Goal: Task Accomplishment & Management: Complete application form

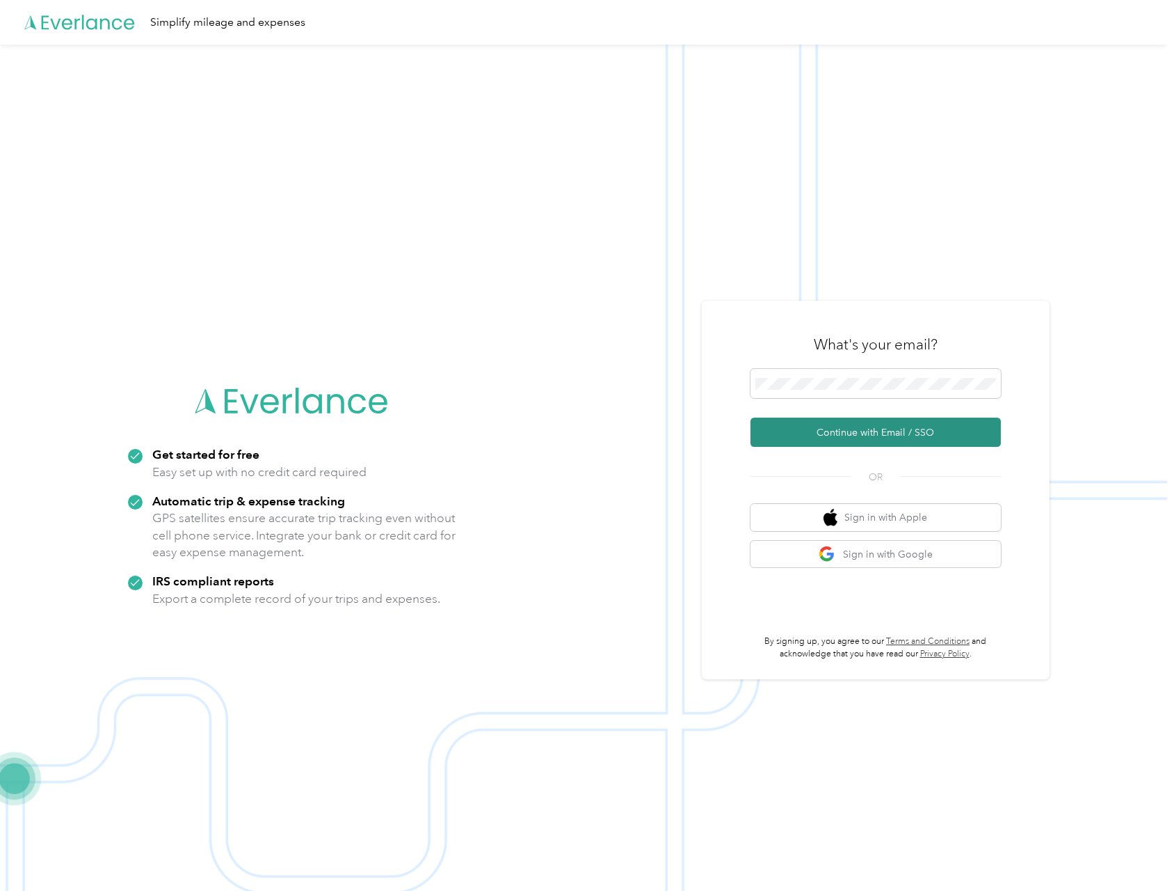
click at [877, 428] on button "Continue with Email / SSO" at bounding box center [876, 431] width 250 height 29
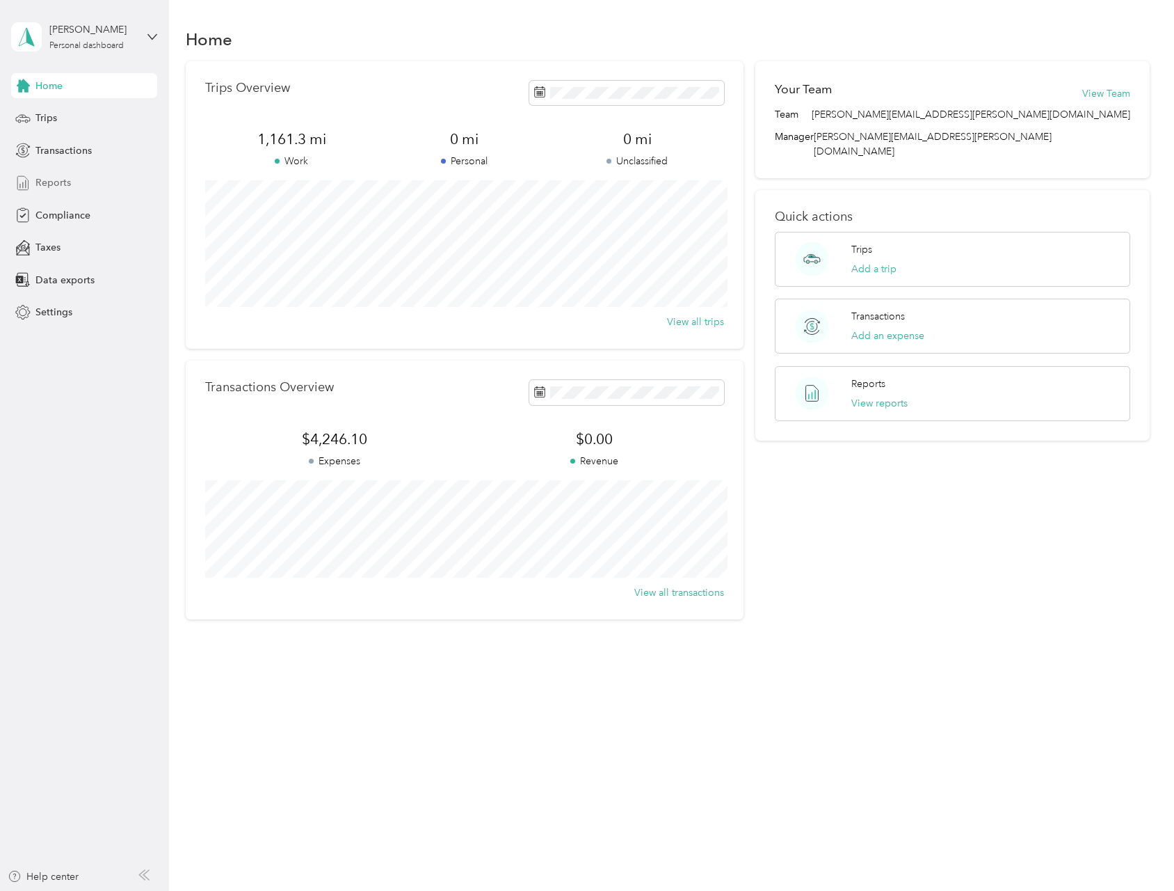
click at [54, 180] on span "Reports" at bounding box center [52, 182] width 35 height 15
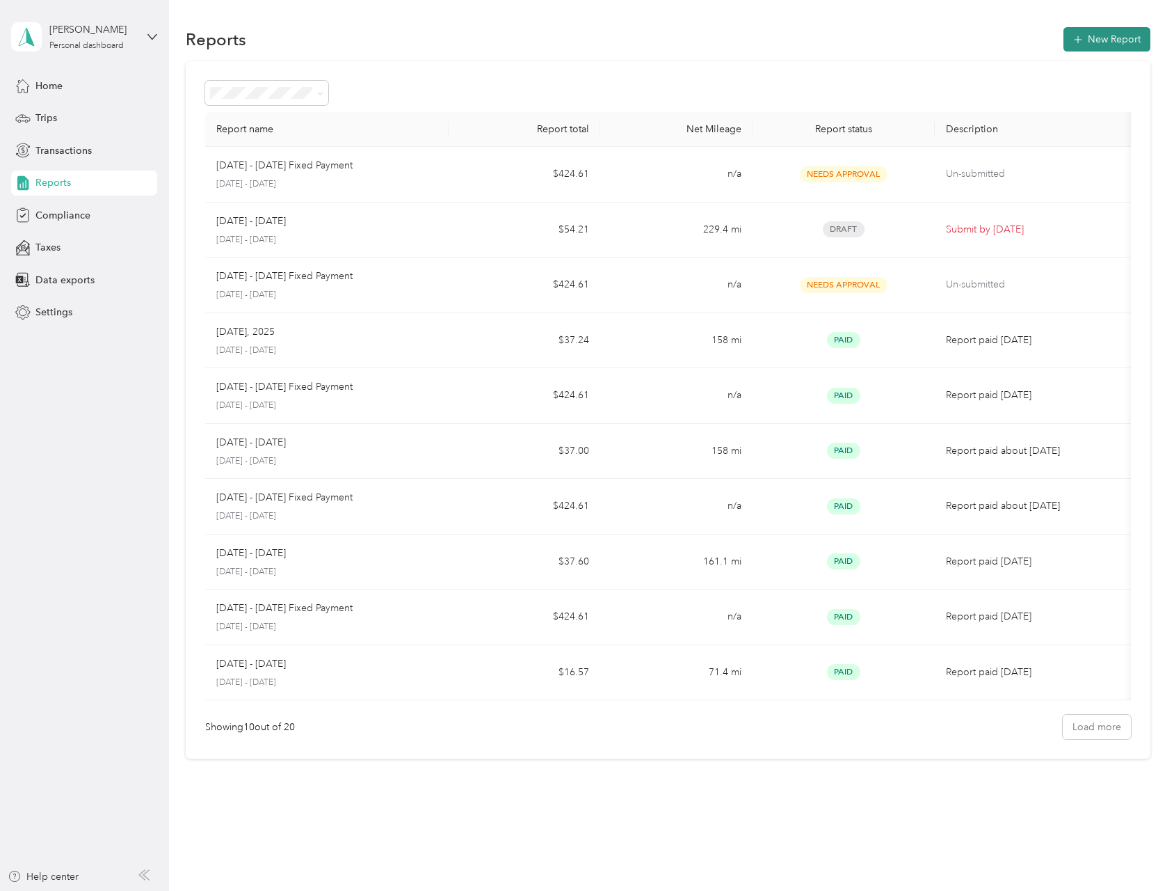
click at [1084, 36] on button "New Report" at bounding box center [1107, 39] width 87 height 24
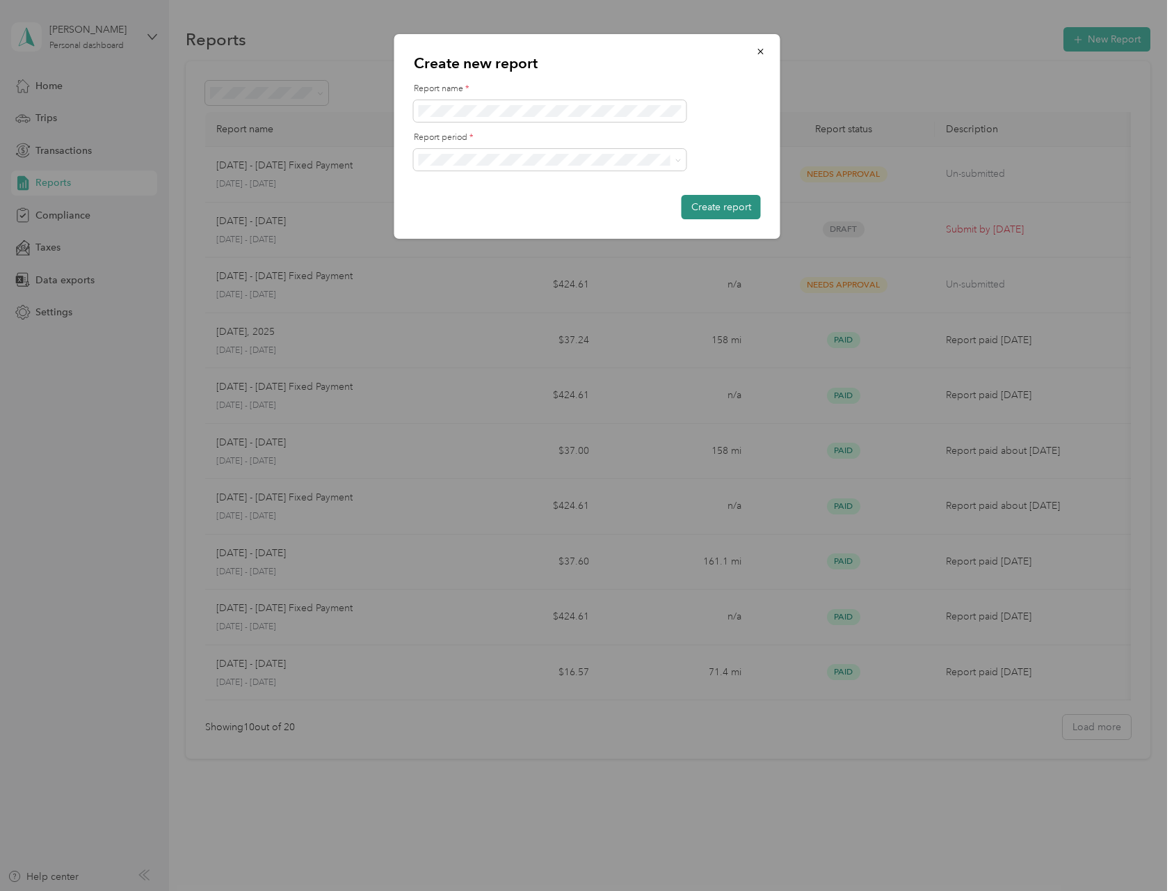
click at [726, 206] on button "Create report" at bounding box center [721, 207] width 79 height 24
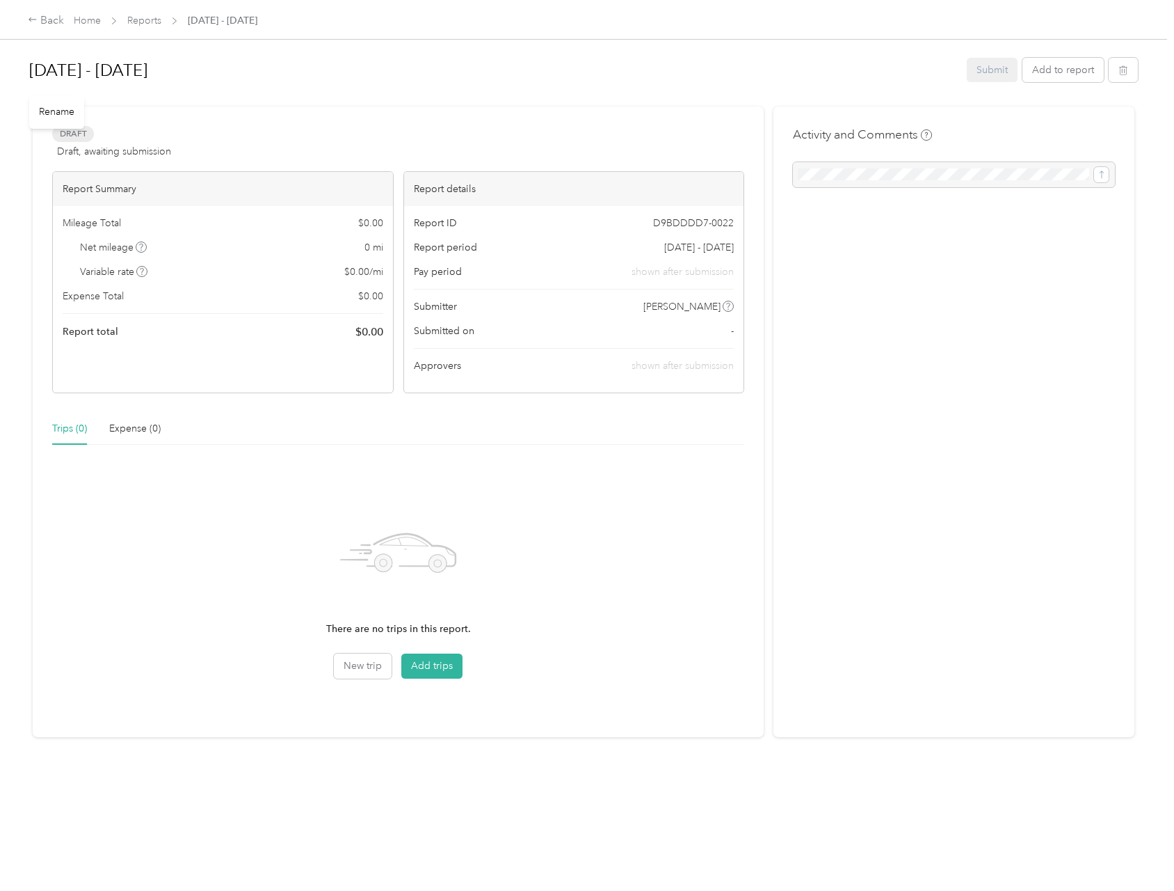
click at [773, 72] on h1 "[DATE] - [DATE]" at bounding box center [493, 70] width 928 height 33
click at [143, 21] on link "Reports" at bounding box center [144, 21] width 34 height 12
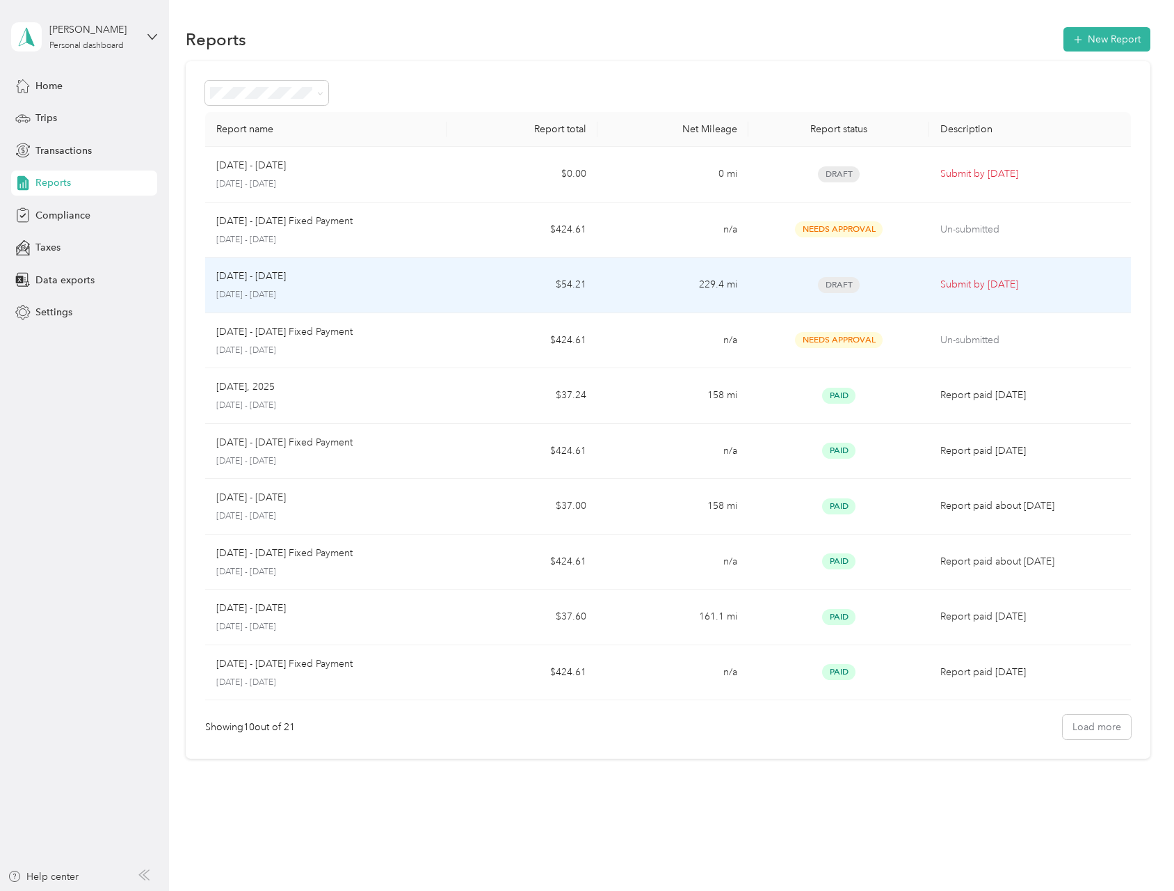
click at [230, 281] on p "[DATE] - [DATE]" at bounding box center [251, 276] width 70 height 15
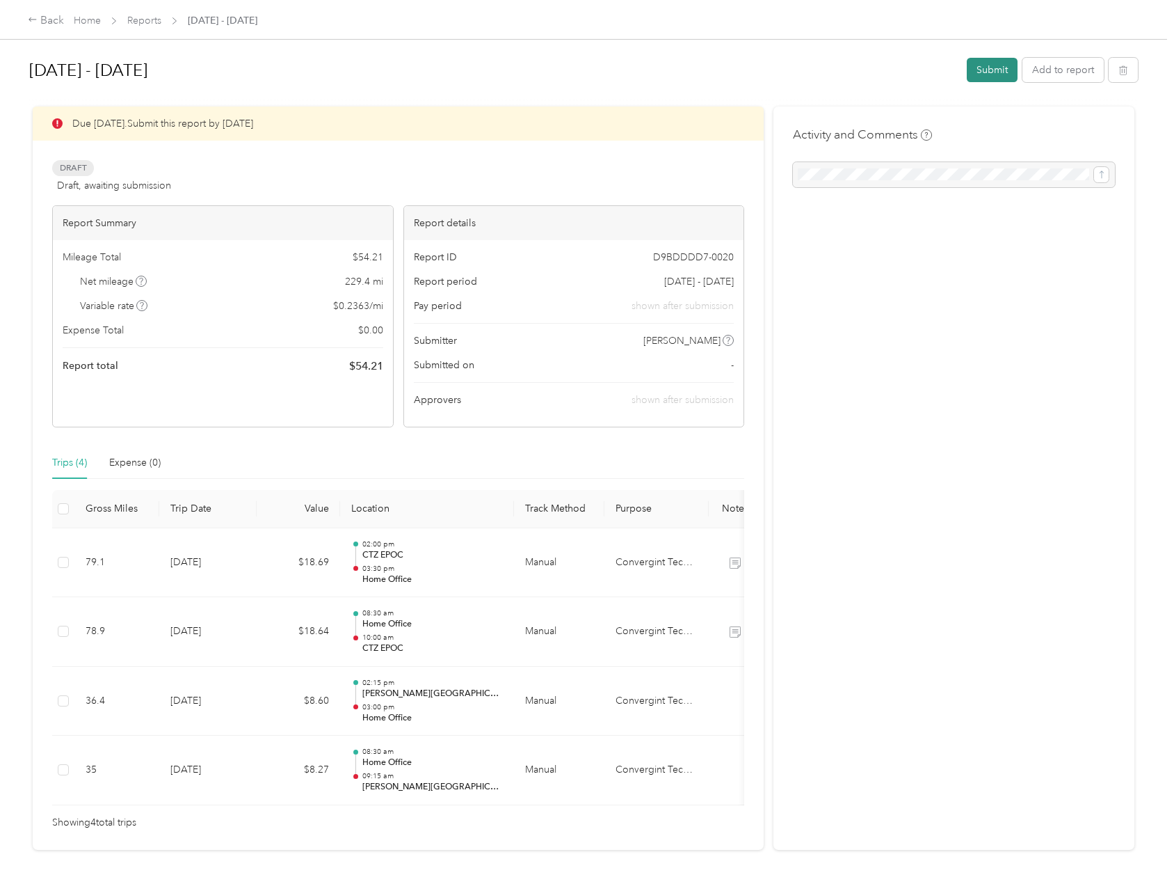
click at [975, 70] on button "Submit" at bounding box center [992, 70] width 51 height 24
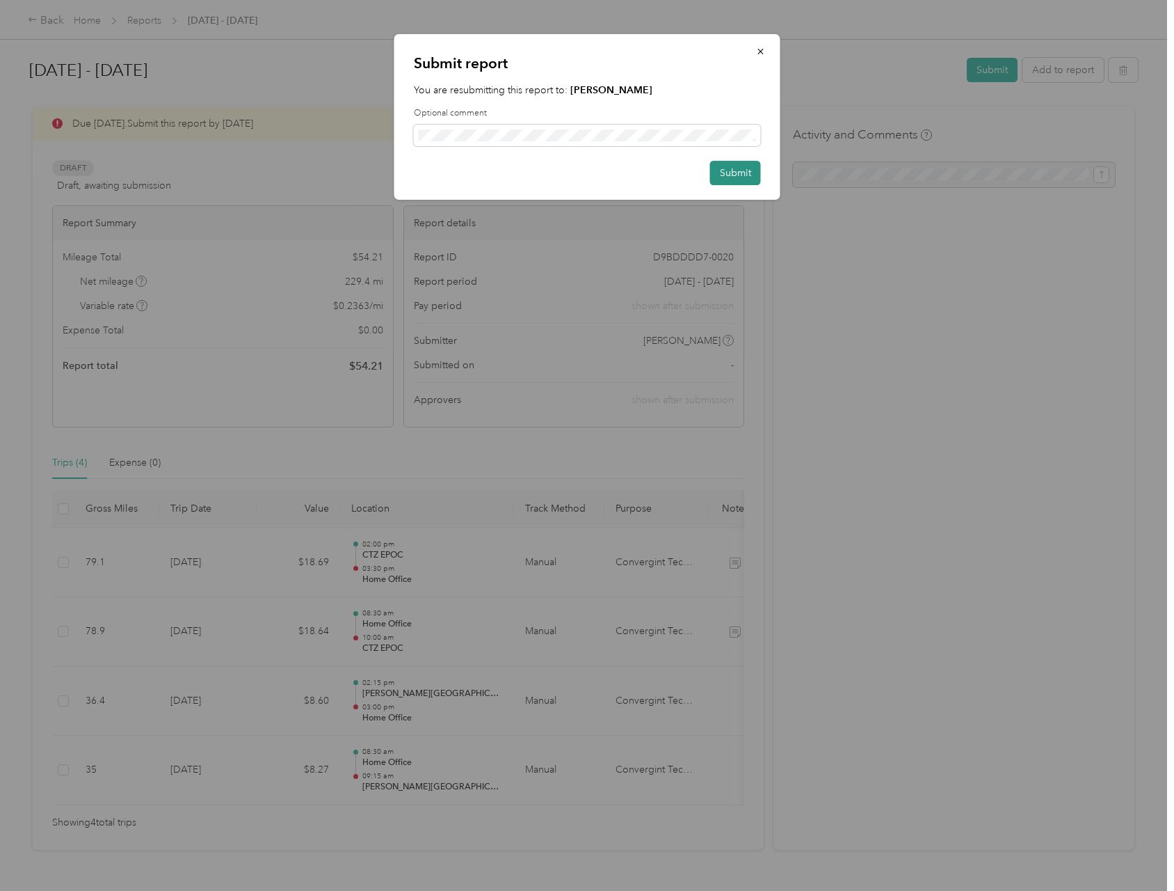
click at [728, 173] on button "Submit" at bounding box center [735, 173] width 51 height 24
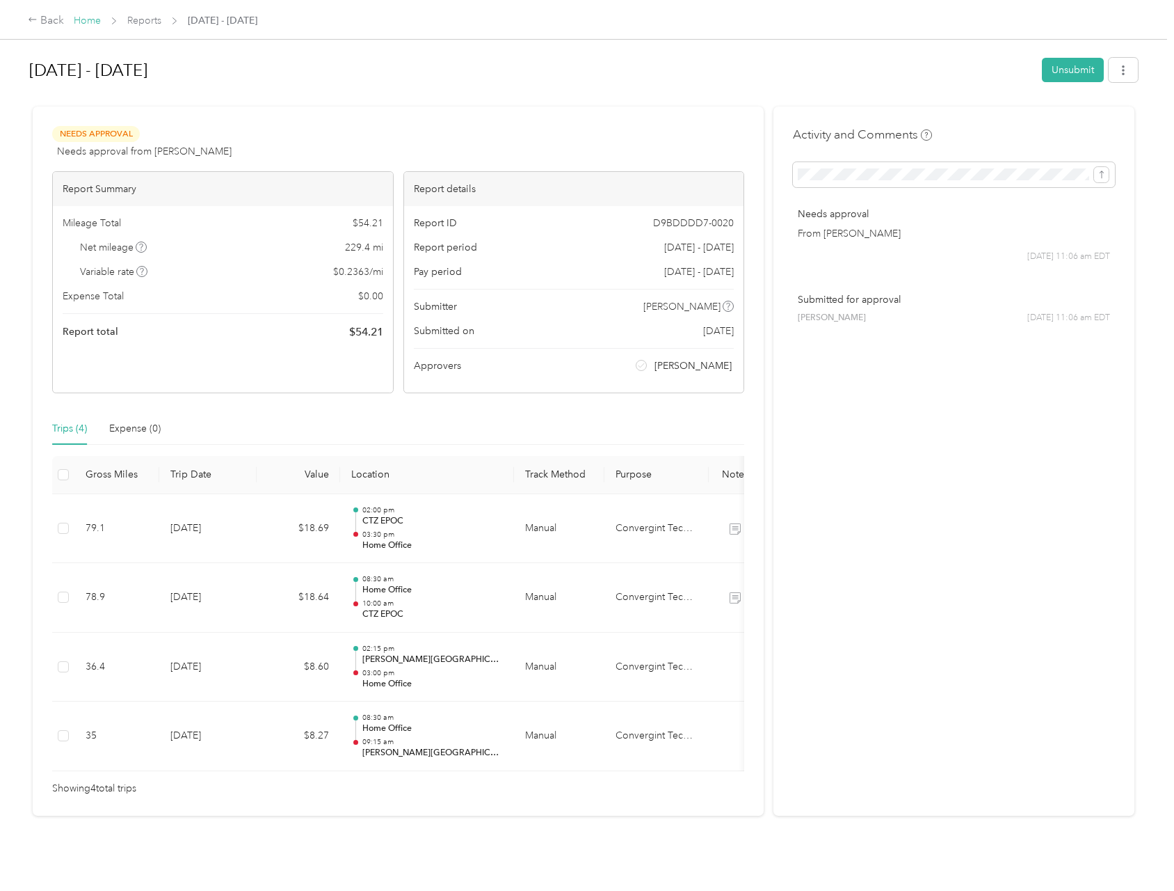
click at [95, 18] on link "Home" at bounding box center [87, 21] width 27 height 12
